Goal: Use online tool/utility: Utilize a website feature to perform a specific function

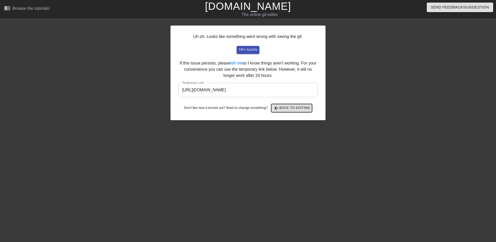
click at [288, 111] on button "arrow_back Back to Editing" at bounding box center [291, 108] width 41 height 8
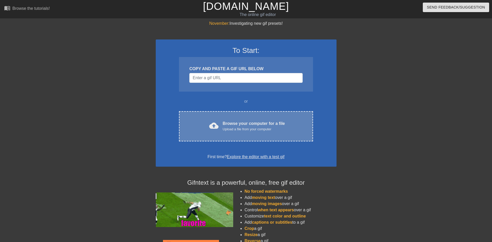
click at [240, 122] on div "Browse your computer for a file Upload a file from your computer" at bounding box center [254, 126] width 62 height 11
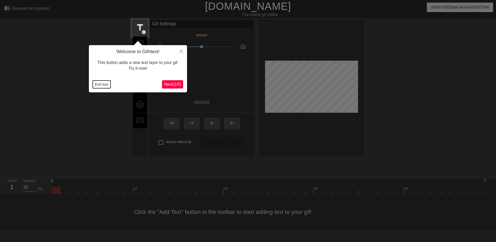
click at [101, 84] on button "End tour" at bounding box center [102, 85] width 18 height 8
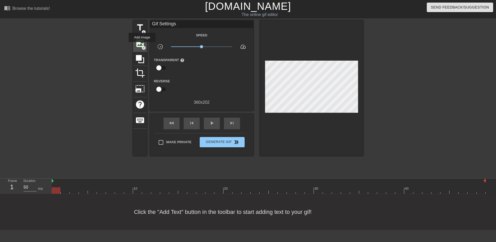
click at [142, 46] on span "add_circle" at bounding box center [144, 48] width 4 height 4
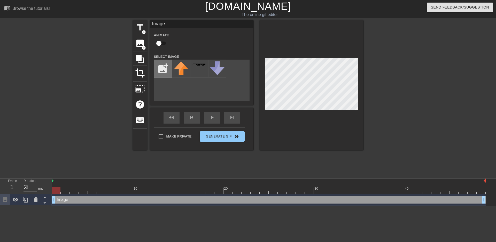
click at [161, 71] on input "file" at bounding box center [163, 69] width 18 height 18
type input "C:\fakepath\Solid_white.png"
click at [173, 68] on div at bounding box center [181, 69] width 18 height 18
click at [268, 57] on div at bounding box center [311, 85] width 103 height 130
click at [382, 65] on div "title add_circle image add_circle crop photo_size_select_large help keyboard Im…" at bounding box center [248, 97] width 496 height 155
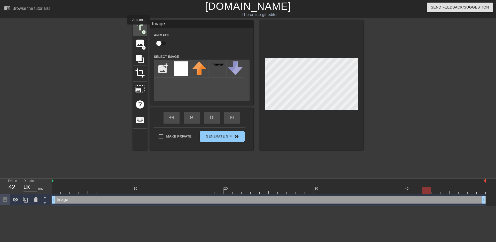
click at [139, 28] on span "title" at bounding box center [140, 28] width 10 height 10
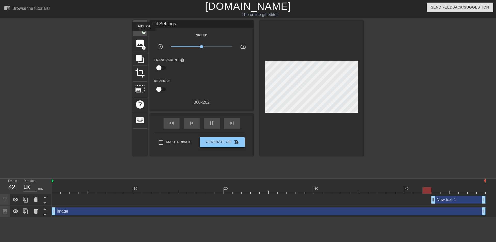
click at [140, 30] on span "title" at bounding box center [140, 28] width 10 height 10
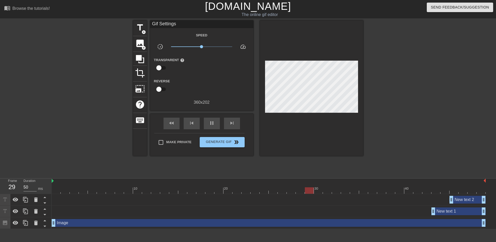
click at [463, 203] on div "New text 2 drag_handle drag_handle" at bounding box center [468, 200] width 36 height 8
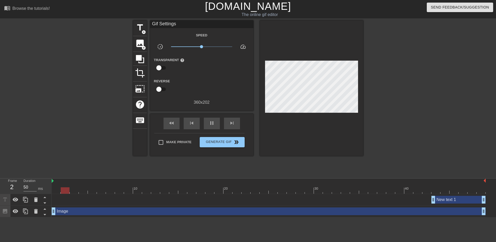
click at [459, 201] on div "New text 1 drag_handle drag_handle" at bounding box center [459, 200] width 54 height 8
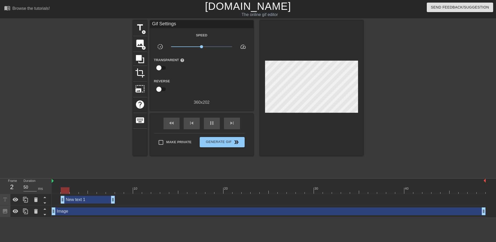
drag, startPoint x: 439, startPoint y: 197, endPoint x: 67, endPoint y: 179, distance: 372.8
click at [67, 179] on div "10 20 30 40 New text 1 drag_handle drag_handle Image drag_handle drag_handle" at bounding box center [274, 198] width 444 height 39
type input "50"
drag, startPoint x: 83, startPoint y: 199, endPoint x: 68, endPoint y: 198, distance: 15.1
click at [68, 198] on div "New text 1 drag_handle drag_handle" at bounding box center [79, 200] width 54 height 8
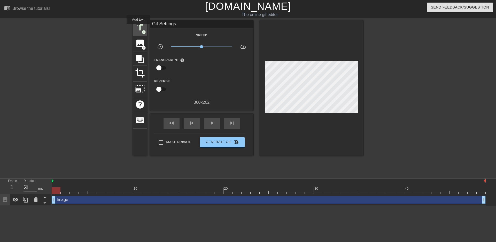
click at [138, 27] on span "title" at bounding box center [140, 28] width 10 height 10
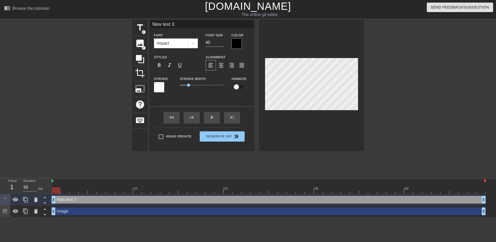
click at [186, 24] on input "New text 3" at bounding box center [201, 24] width 103 height 8
paste input "drooler"
type input "The drooler corps."
click at [220, 43] on input "39" at bounding box center [215, 43] width 18 height 8
click at [220, 43] on input "38" at bounding box center [215, 43] width 18 height 8
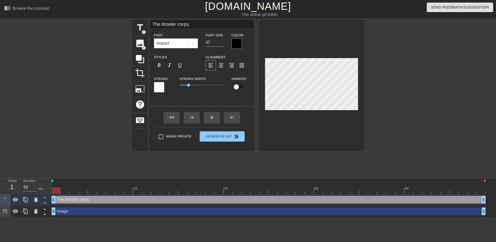
click at [220, 43] on input "37" at bounding box center [215, 43] width 18 height 8
click at [220, 43] on input "36" at bounding box center [215, 43] width 18 height 8
click at [220, 43] on input "35" at bounding box center [215, 43] width 18 height 8
click at [220, 43] on input "34" at bounding box center [215, 43] width 18 height 8
click at [220, 43] on input "33" at bounding box center [215, 43] width 18 height 8
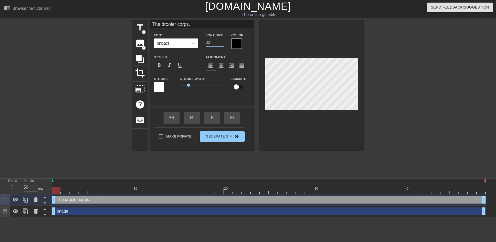
click at [220, 43] on input "32" at bounding box center [215, 43] width 18 height 8
click at [220, 43] on input "31" at bounding box center [215, 43] width 18 height 8
click at [220, 43] on input "30" at bounding box center [215, 43] width 18 height 8
click at [220, 43] on input "29" at bounding box center [215, 43] width 18 height 8
click at [220, 43] on input "28" at bounding box center [215, 43] width 18 height 8
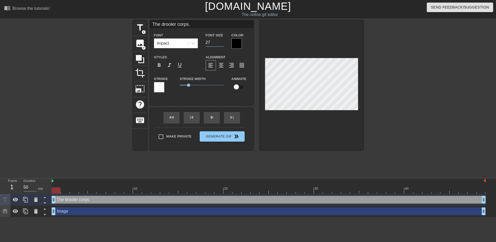
click at [220, 43] on input "27" at bounding box center [215, 43] width 18 height 8
click at [220, 43] on input "26" at bounding box center [215, 43] width 18 height 8
click at [220, 43] on input "25" at bounding box center [215, 43] width 18 height 8
click at [220, 43] on input "24" at bounding box center [215, 43] width 18 height 8
click at [220, 43] on input "23" at bounding box center [215, 43] width 18 height 8
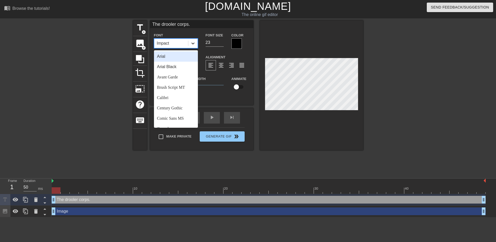
click at [195, 43] on icon at bounding box center [192, 43] width 5 height 5
click at [170, 67] on div "Arial Black" at bounding box center [176, 67] width 44 height 10
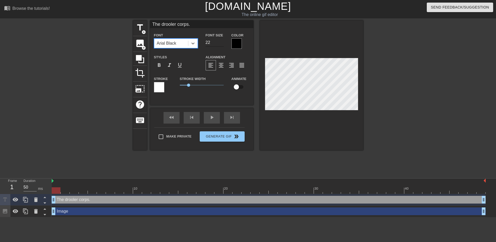
click at [220, 43] on input "22" at bounding box center [215, 43] width 18 height 8
click at [220, 43] on input "21" at bounding box center [215, 43] width 18 height 8
click at [220, 43] on input "20" at bounding box center [215, 43] width 18 height 8
click at [220, 43] on input "19" at bounding box center [215, 43] width 18 height 8
click at [220, 43] on input "18" at bounding box center [215, 43] width 18 height 8
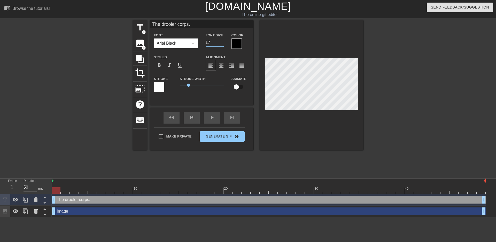
type input "17"
click at [220, 43] on input "17" at bounding box center [215, 43] width 18 height 8
drag, startPoint x: 189, startPoint y: 86, endPoint x: 179, endPoint y: 86, distance: 9.8
click at [179, 86] on span "0" at bounding box center [179, 85] width 3 height 3
click at [447, 93] on div at bounding box center [409, 97] width 78 height 155
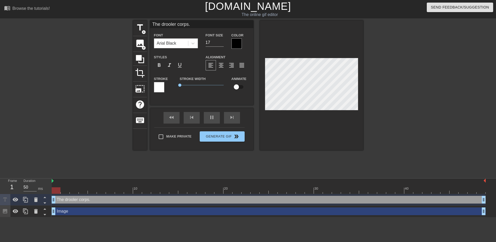
click at [426, 97] on div at bounding box center [409, 97] width 78 height 155
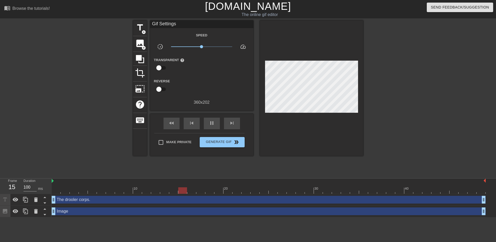
click at [403, 96] on div at bounding box center [409, 97] width 78 height 155
click at [202, 211] on div "Image drag_handle drag_handle" at bounding box center [269, 212] width 434 height 8
click at [433, 80] on div at bounding box center [409, 97] width 78 height 155
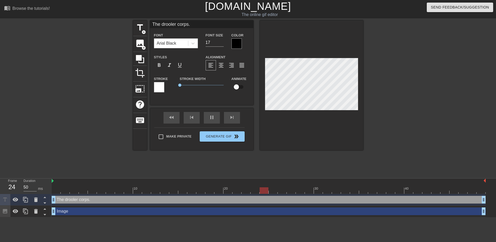
type input "100"
click at [155, 25] on input "The drooler corps." at bounding box center [201, 24] width 103 height 8
type input "the drooler corps."
click at [429, 68] on div at bounding box center [409, 97] width 78 height 155
click at [194, 28] on input "the drooler corps." at bounding box center [201, 24] width 103 height 8
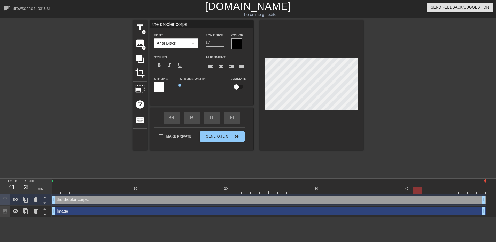
type input "100"
type input "the drooler corps"
type input "100"
click at [222, 138] on button "Generate Gif double_arrow" at bounding box center [222, 137] width 45 height 10
click at [222, 138] on div "title add_circle image add_circle crop photo_size_select_large help keyboard th…" at bounding box center [248, 97] width 230 height 155
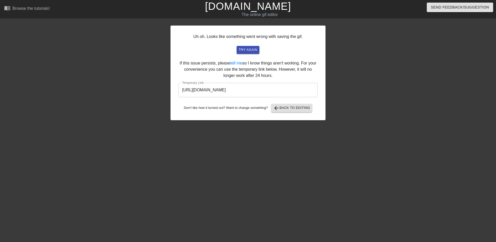
click at [265, 83] on input "https://www.gifntext.com/temp_generations/ovTqNcXF.gif" at bounding box center [248, 90] width 139 height 14
click at [265, 84] on input "https://www.gifntext.com/temp_generations/ovTqNcXF.gif" at bounding box center [248, 90] width 139 height 14
click at [286, 108] on span "arrow_back Back to Editing" at bounding box center [291, 108] width 37 height 6
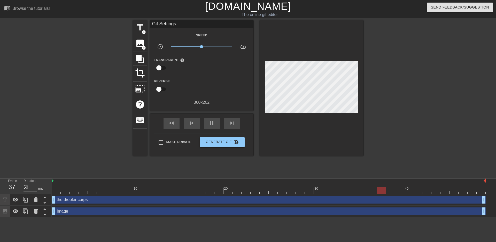
click at [123, 205] on div "the drooler corps drag_handle drag_handle" at bounding box center [269, 200] width 434 height 12
click at [122, 201] on div "the drooler corps drag_handle drag_handle" at bounding box center [269, 200] width 434 height 8
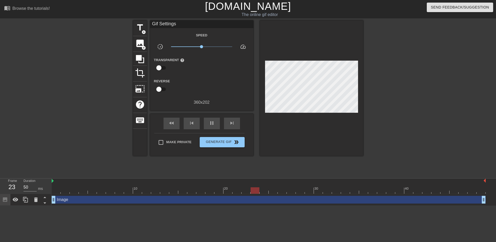
click at [122, 201] on div "Image drag_handle drag_handle" at bounding box center [269, 200] width 434 height 8
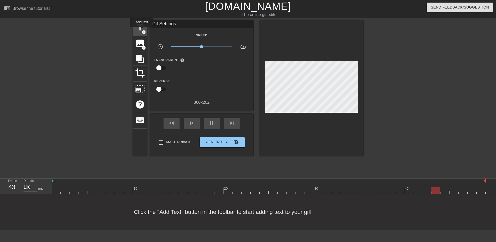
click at [142, 30] on span "add_circle" at bounding box center [144, 32] width 4 height 4
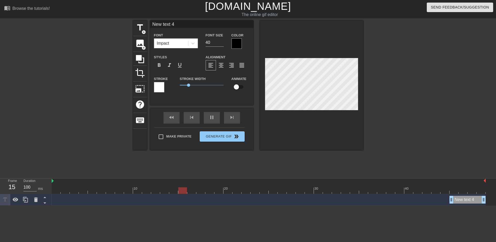
click at [24, 5] on div "menu_book Browse the tutorials!" at bounding box center [84, 9] width 160 height 18
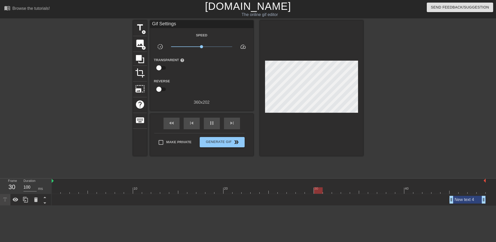
type input "50"
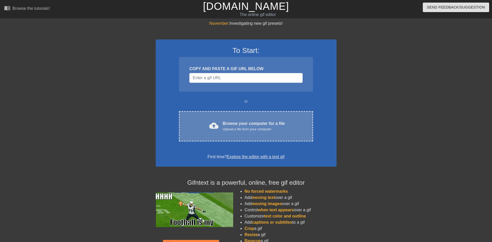
click at [238, 122] on div "Browse your computer for a file Upload a file from your computer" at bounding box center [254, 126] width 62 height 11
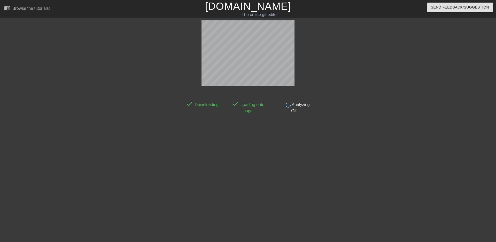
click at [148, 121] on div at bounding box center [138, 97] width 78 height 155
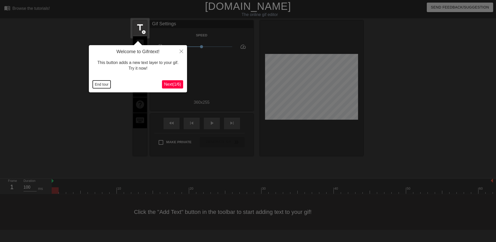
click at [104, 83] on button "End tour" at bounding box center [102, 85] width 18 height 8
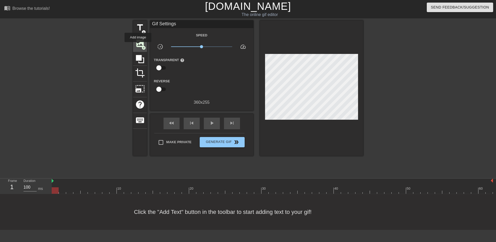
click at [138, 46] on span "image" at bounding box center [140, 44] width 10 height 10
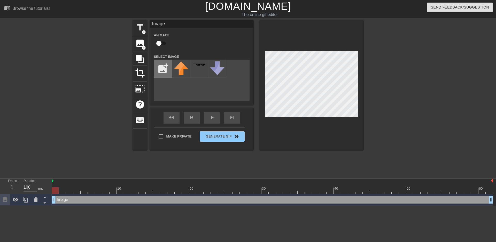
click at [166, 67] on input "file" at bounding box center [163, 69] width 18 height 18
type input "C:\fakepath\Solid_white.png"
click at [182, 66] on img at bounding box center [181, 68] width 14 height 14
click at [366, 54] on div "title add_circle image add_circle crop photo_size_select_large help keyboard Im…" at bounding box center [248, 97] width 496 height 155
click at [396, 62] on div at bounding box center [409, 97] width 78 height 155
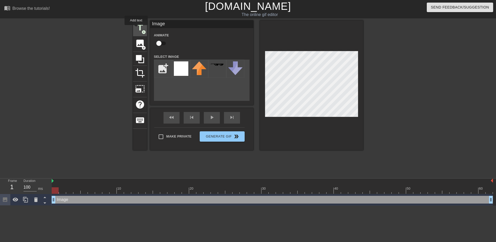
click at [136, 29] on span "title" at bounding box center [140, 28] width 10 height 10
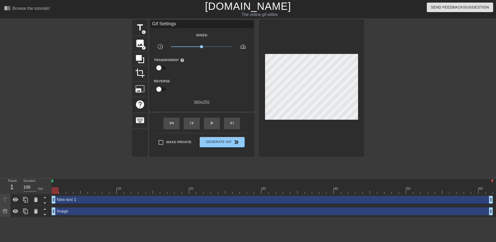
click at [64, 39] on div at bounding box center [88, 97] width 78 height 155
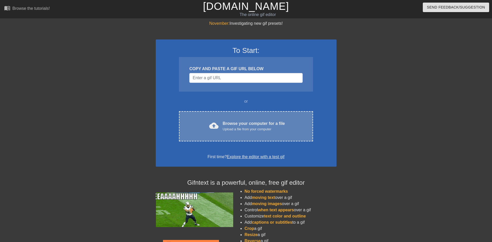
click at [238, 113] on div "cloud_upload Browse your computer for a file Upload a file from your computer C…" at bounding box center [246, 126] width 134 height 30
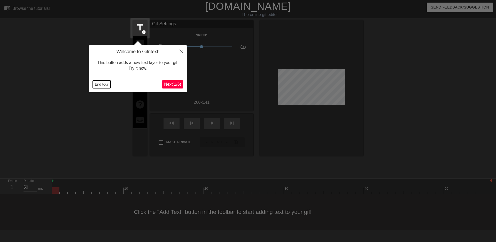
click at [93, 81] on button "End tour" at bounding box center [102, 85] width 18 height 8
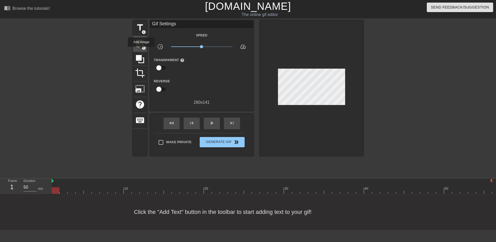
click at [139, 48] on span "image" at bounding box center [140, 44] width 10 height 10
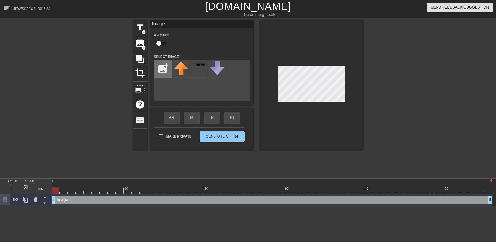
click at [161, 65] on input "file" at bounding box center [163, 69] width 18 height 18
type input "C:\fakepath\Solid_white.png"
click at [180, 71] on img at bounding box center [181, 68] width 14 height 14
click at [357, 70] on div at bounding box center [311, 85] width 103 height 130
click at [378, 76] on div at bounding box center [409, 97] width 78 height 155
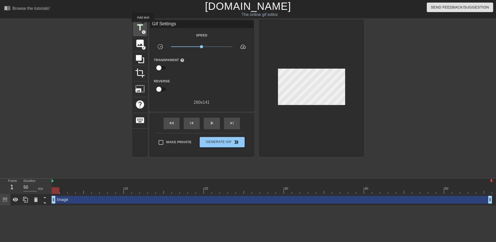
click at [143, 26] on span "title" at bounding box center [140, 28] width 10 height 10
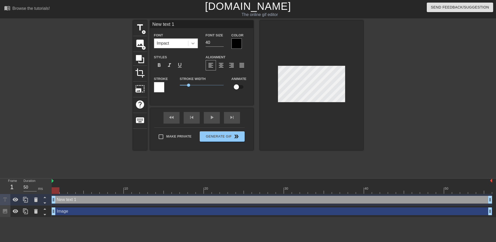
click at [195, 43] on icon at bounding box center [192, 43] width 5 height 5
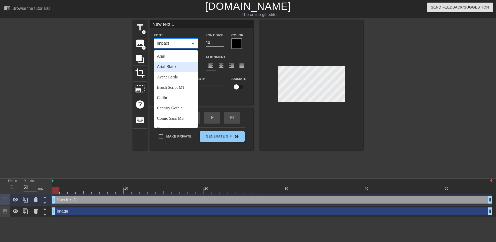
click at [174, 68] on div "Arial Black" at bounding box center [176, 67] width 44 height 10
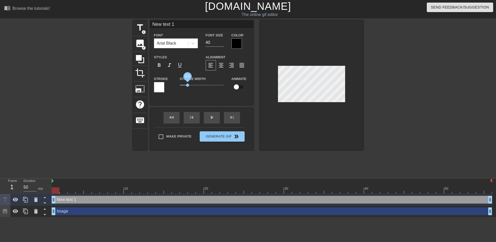
click at [188, 84] on span "0.9" at bounding box center [187, 85] width 3 height 3
click at [221, 42] on input "39" at bounding box center [215, 43] width 18 height 8
click at [221, 42] on input "38" at bounding box center [215, 43] width 18 height 8
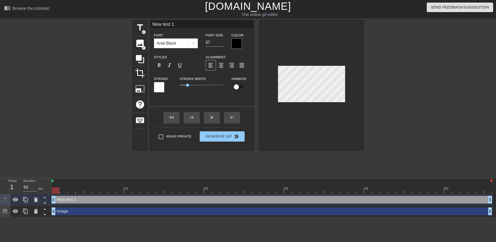
click at [221, 42] on input "37" at bounding box center [215, 43] width 18 height 8
click at [221, 42] on input "36" at bounding box center [215, 43] width 18 height 8
click at [221, 42] on input "35" at bounding box center [215, 43] width 18 height 8
click at [221, 42] on input "34" at bounding box center [215, 43] width 18 height 8
type input "33"
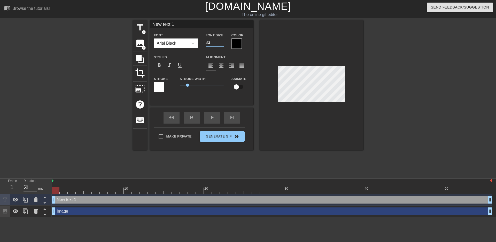
click at [221, 42] on input "33" at bounding box center [215, 43] width 18 height 8
click at [183, 24] on input "New text 1" at bounding box center [201, 24] width 103 height 8
type input "T"
type input "thunder breathing first form"
click at [220, 44] on input "32" at bounding box center [215, 43] width 18 height 8
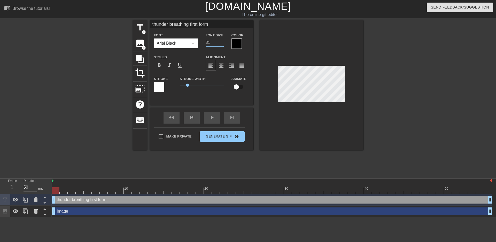
click at [220, 44] on input "31" at bounding box center [215, 43] width 18 height 8
click at [220, 44] on input "30" at bounding box center [215, 43] width 18 height 8
click at [220, 44] on input "29" at bounding box center [215, 43] width 18 height 8
click at [220, 44] on input "28" at bounding box center [215, 43] width 18 height 8
click at [220, 44] on input "27" at bounding box center [215, 43] width 18 height 8
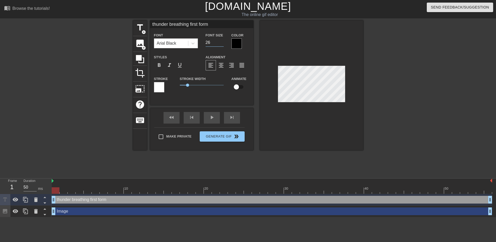
type input "26"
click at [220, 44] on input "26" at bounding box center [215, 43] width 18 height 8
click at [263, 40] on div at bounding box center [311, 85] width 103 height 130
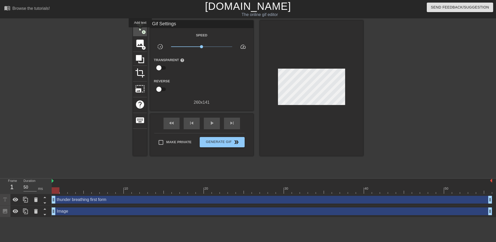
click at [140, 31] on span "title" at bounding box center [140, 28] width 10 height 10
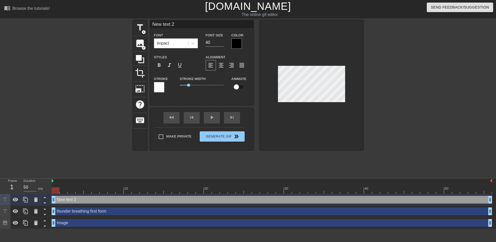
type input "Ne text 2"
type textarea "Ne text 2"
type input "Ne text2"
type textarea "Ne text2"
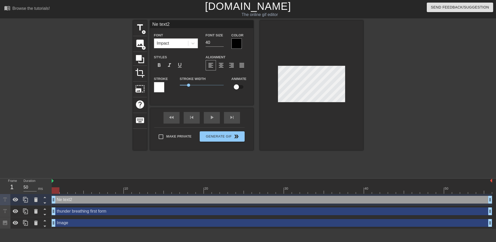
type input "Ne tex2"
type textarea "Ne tex2"
type input "Ne te2"
type textarea "Ne te2"
type input "Ne t2"
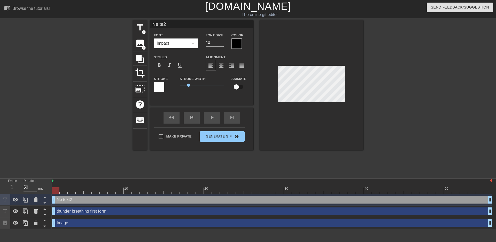
type textarea "Ne t2"
type input "Ne 2"
type textarea "Ne 2"
type input "Ne2"
type textarea "Ne2"
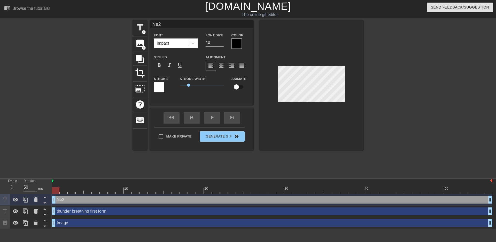
type input "N2"
type textarea "N2"
type input "2"
type textarea "2"
click at [82, 198] on div "2 drag_handle drag_handle" at bounding box center [272, 200] width 441 height 8
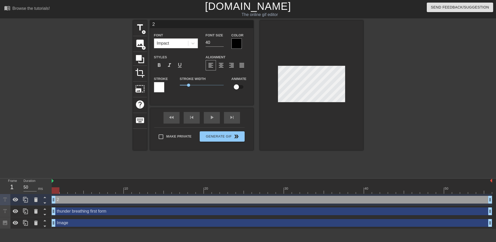
click at [79, 201] on div "2 drag_handle drag_handle" at bounding box center [272, 200] width 441 height 8
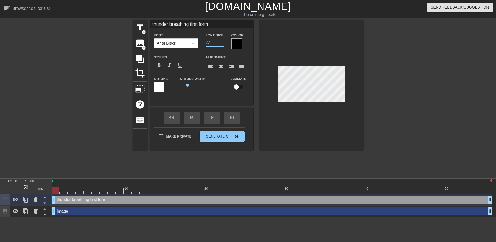
click at [221, 42] on input "27" at bounding box center [215, 43] width 18 height 8
click at [221, 42] on input "28" at bounding box center [215, 43] width 18 height 8
click at [221, 42] on input "29" at bounding box center [215, 43] width 18 height 8
click at [222, 41] on input "30" at bounding box center [215, 43] width 18 height 8
click at [222, 41] on input "31" at bounding box center [215, 43] width 18 height 8
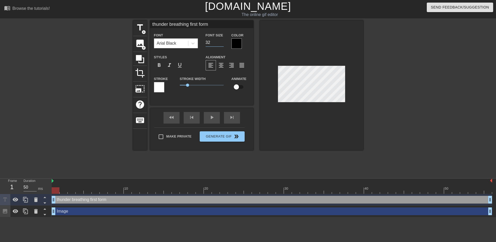
click at [222, 41] on input "32" at bounding box center [215, 43] width 18 height 8
click at [222, 41] on input "33" at bounding box center [215, 43] width 18 height 8
click at [222, 42] on input "32" at bounding box center [215, 43] width 18 height 8
click at [222, 42] on input "31" at bounding box center [215, 43] width 18 height 8
click at [222, 42] on input "30" at bounding box center [215, 43] width 18 height 8
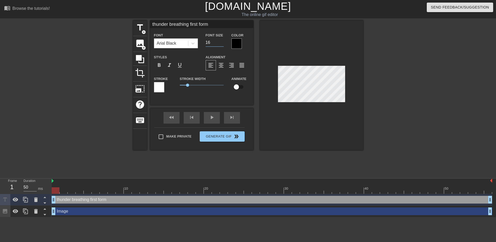
click at [222, 42] on input "16" at bounding box center [215, 43] width 18 height 8
click at [222, 42] on input "15" at bounding box center [215, 43] width 18 height 8
click at [220, 41] on input "16" at bounding box center [215, 43] width 18 height 8
type input "17"
click at [220, 41] on input "17" at bounding box center [215, 43] width 18 height 8
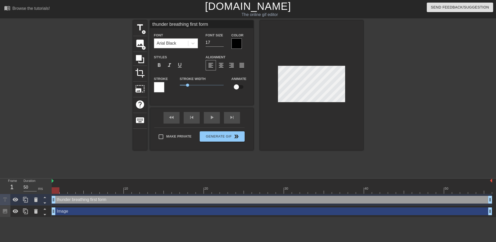
click at [433, 87] on div at bounding box center [409, 97] width 78 height 155
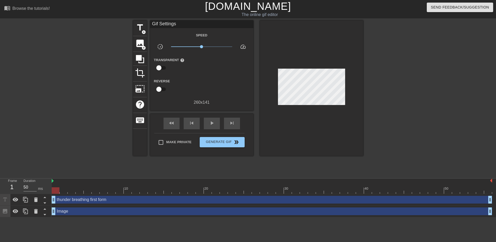
click at [261, 59] on div at bounding box center [311, 88] width 103 height 136
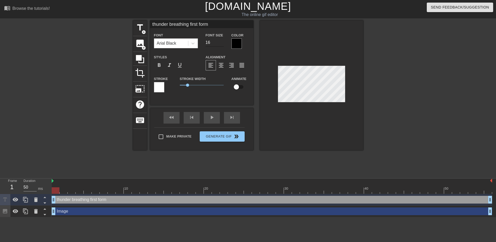
click at [221, 43] on input "16" at bounding box center [215, 43] width 18 height 8
type input "17"
click at [223, 40] on input "17" at bounding box center [215, 43] width 18 height 8
click at [188, 87] on span "0.95" at bounding box center [202, 85] width 44 height 6
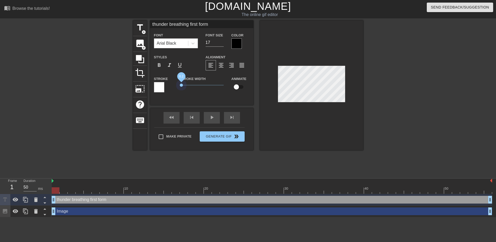
drag, startPoint x: 188, startPoint y: 87, endPoint x: 181, endPoint y: 87, distance: 6.5
click at [181, 87] on span "0.2" at bounding box center [202, 85] width 44 height 6
click at [405, 98] on div at bounding box center [409, 97] width 78 height 155
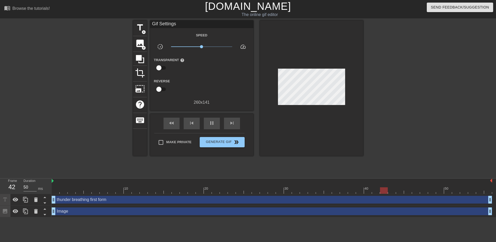
click at [271, 61] on div at bounding box center [311, 88] width 103 height 136
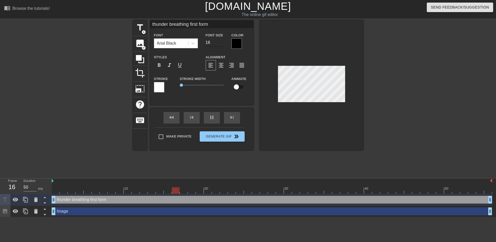
type input "16"
click at [222, 43] on input "16" at bounding box center [215, 43] width 18 height 8
click at [389, 76] on div at bounding box center [409, 97] width 78 height 155
click at [219, 135] on div "Make Private Generate Gif double_arrow" at bounding box center [199, 138] width 90 height 20
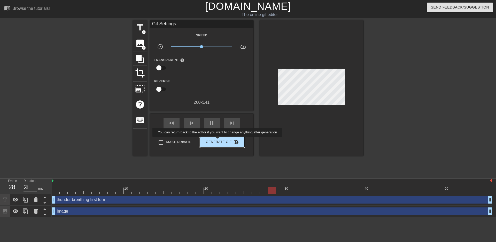
click at [218, 141] on span "Generate Gif double_arrow" at bounding box center [222, 142] width 41 height 6
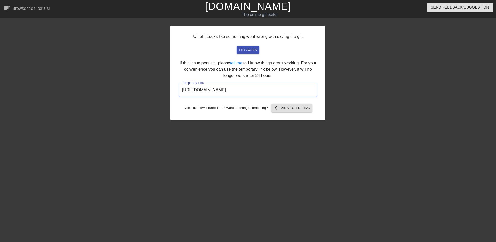
click at [257, 89] on input "[URL][DOMAIN_NAME]" at bounding box center [248, 90] width 139 height 14
